Goal: Task Accomplishment & Management: Manage account settings

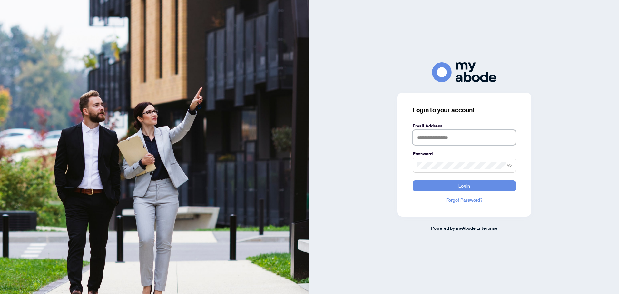
drag, startPoint x: 446, startPoint y: 134, endPoint x: 448, endPoint y: 139, distance: 4.8
click at [446, 134] on input "text" at bounding box center [464, 137] width 103 height 15
type input "**********"
click at [413, 180] on button "Login" at bounding box center [464, 185] width 103 height 11
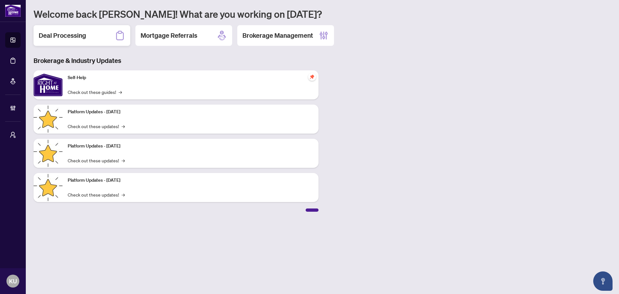
click at [87, 36] on div "Deal Processing" at bounding box center [82, 35] width 97 height 21
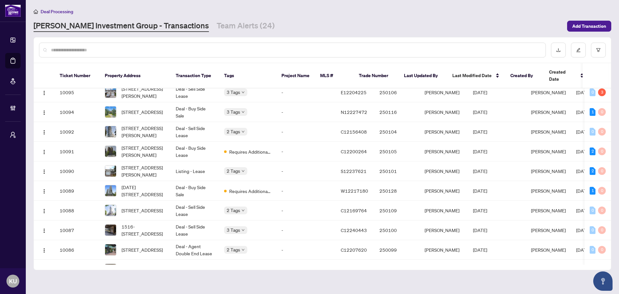
scroll to position [548, 0]
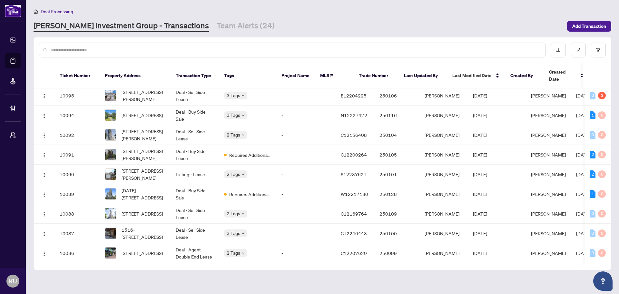
click at [112, 51] on input "text" at bounding box center [295, 49] width 489 height 7
click at [217, 30] on link "Team Alerts (24)" at bounding box center [246, 26] width 58 height 12
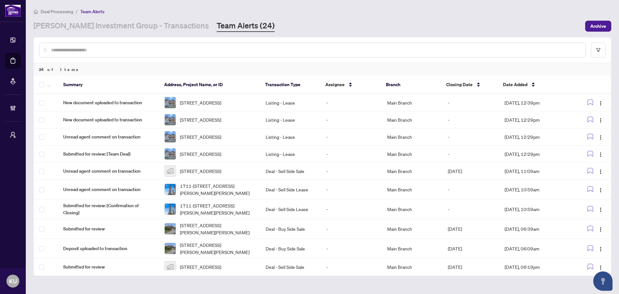
click at [142, 45] on div at bounding box center [312, 50] width 547 height 15
click at [147, 50] on input "text" at bounding box center [315, 49] width 529 height 7
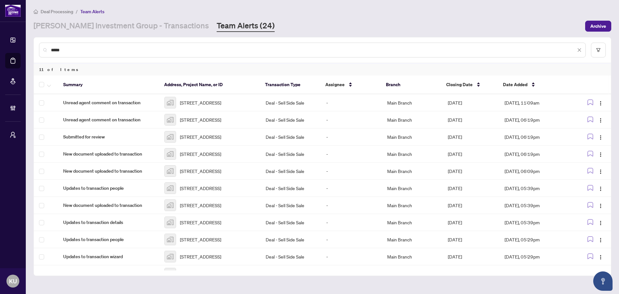
type input "*****"
